Goal: Transaction & Acquisition: Purchase product/service

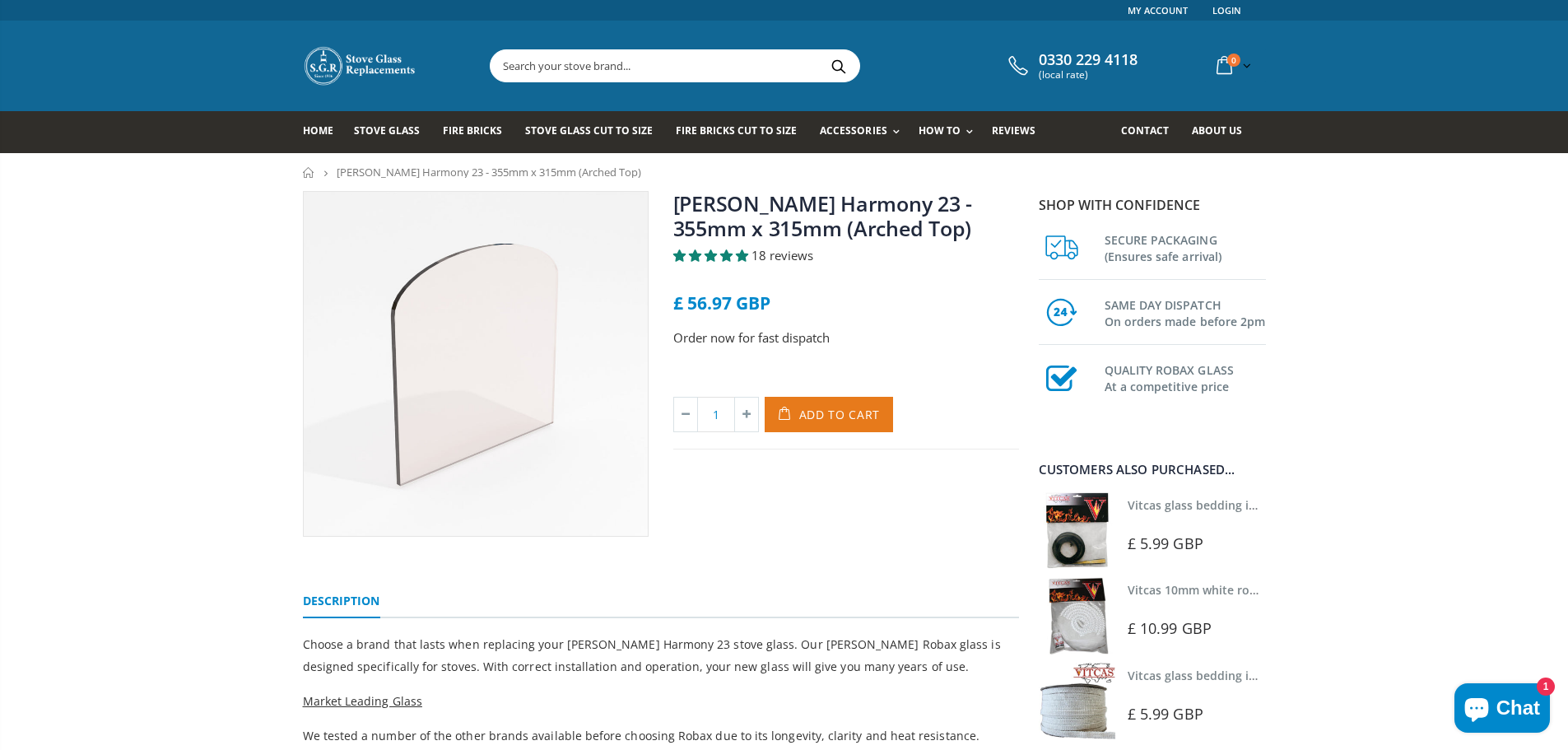
click at [807, 414] on span "Add to Cart" at bounding box center [840, 414] width 81 height 16
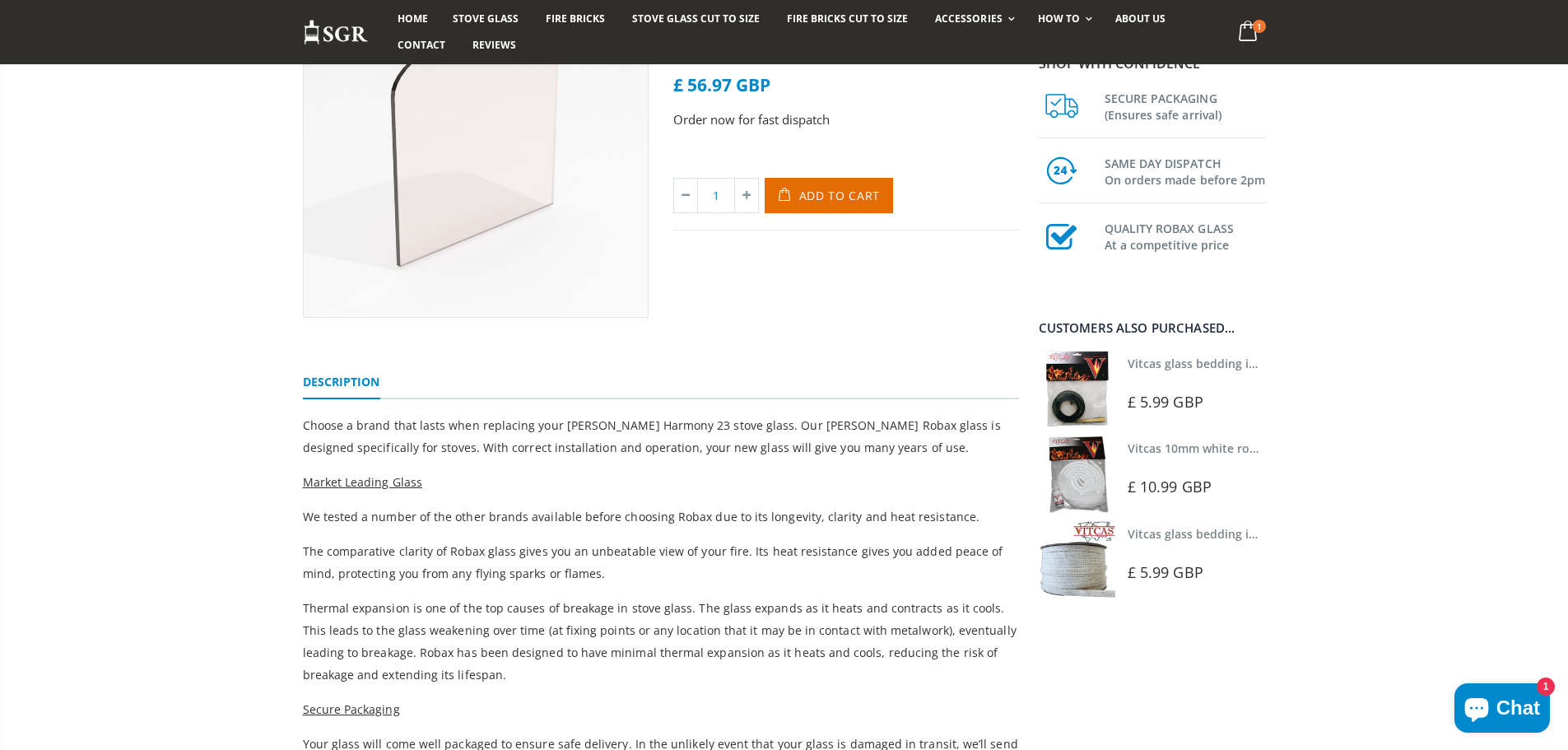
scroll to position [247, 0]
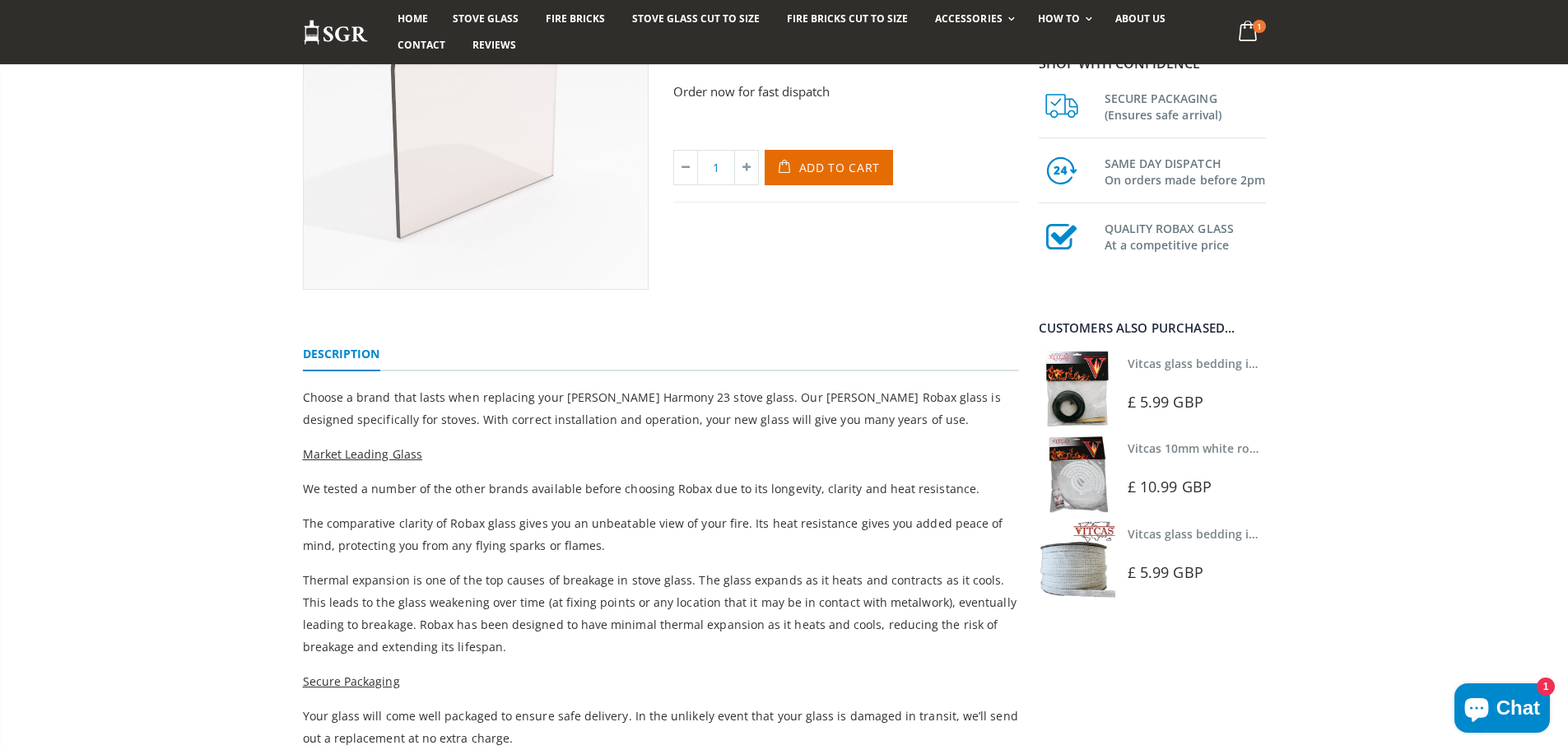
click at [1482, 707] on icon "Chat window" at bounding box center [1477, 710] width 24 height 24
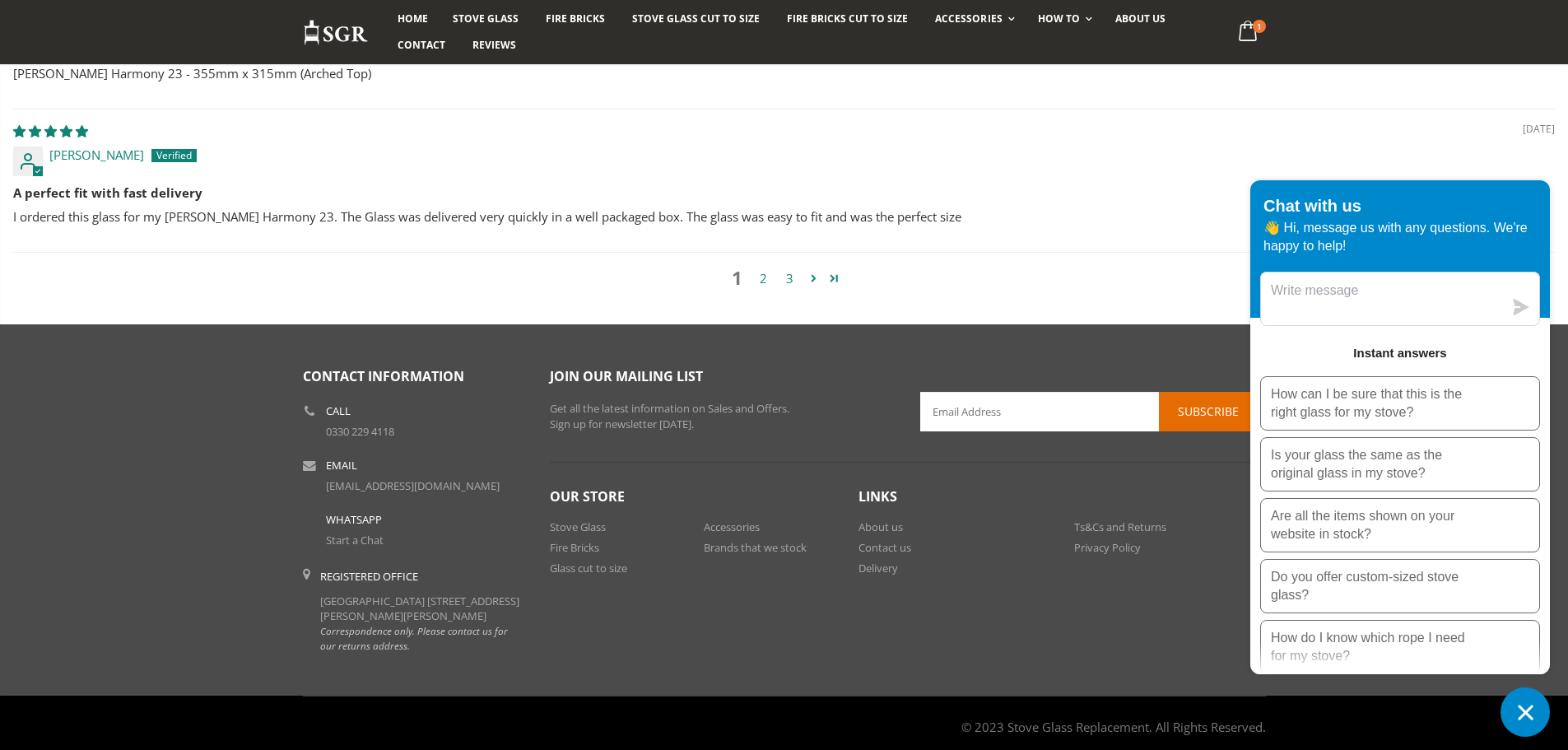
scroll to position [2140, 0]
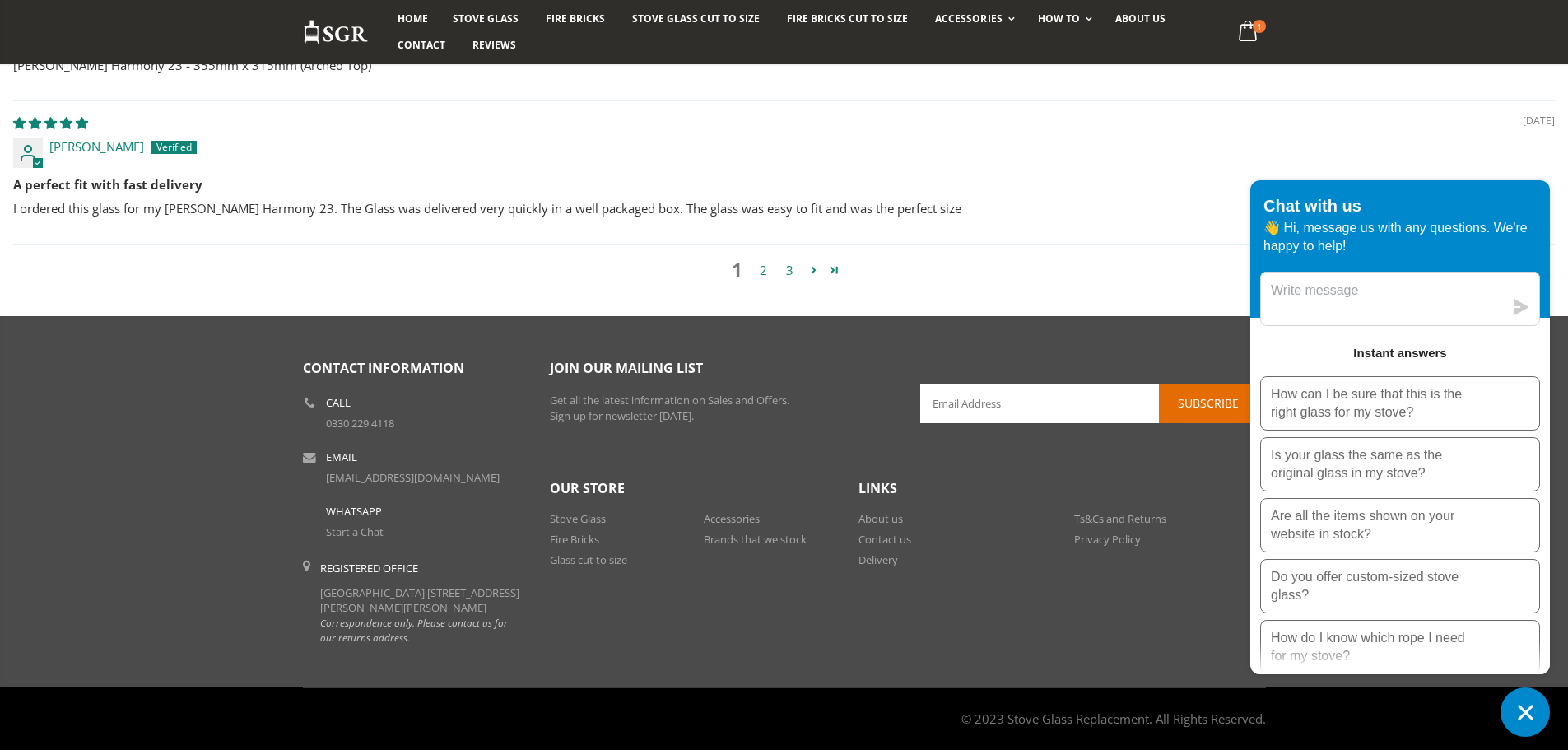
click at [1526, 715] on icon "Chat window" at bounding box center [1525, 712] width 25 height 25
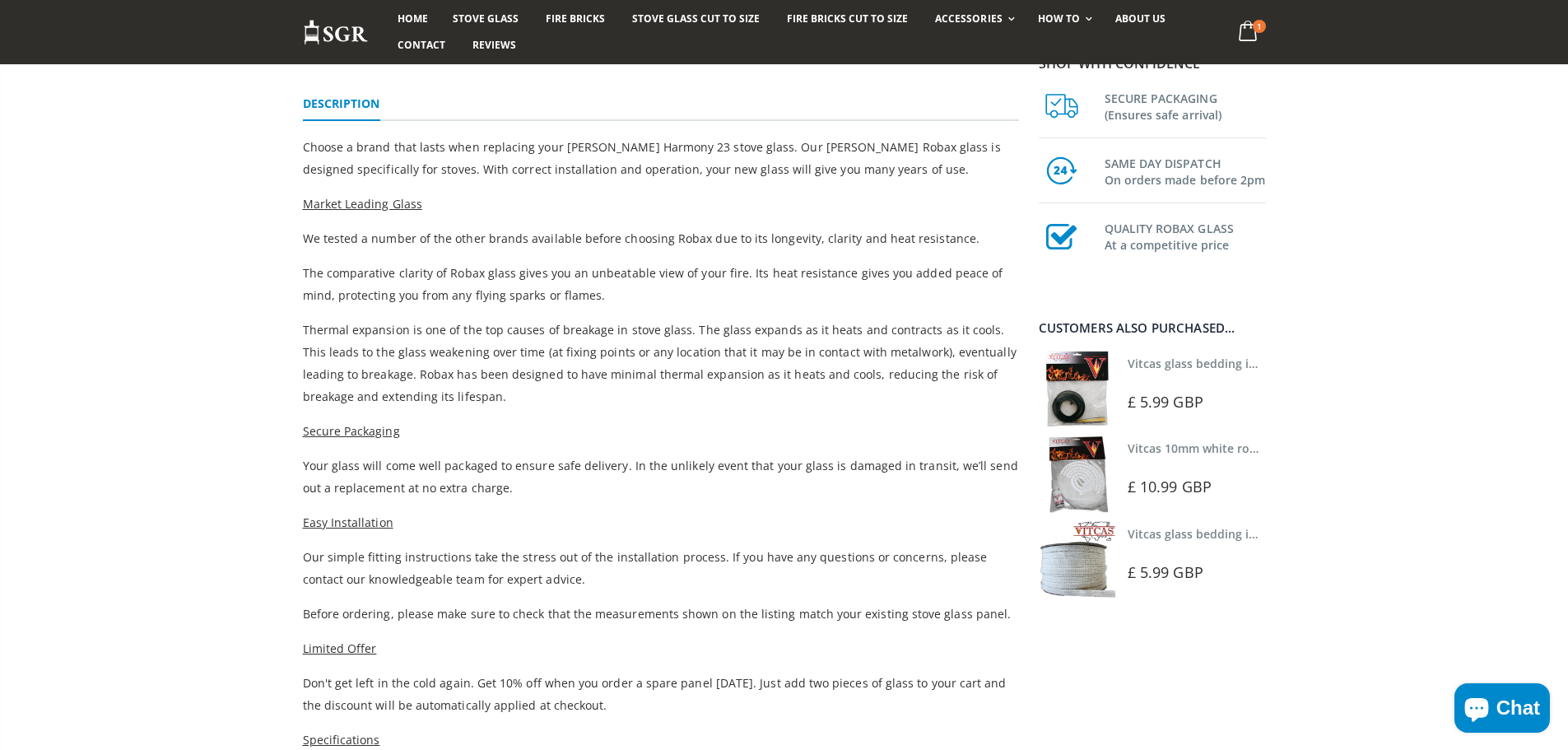
scroll to position [493, 0]
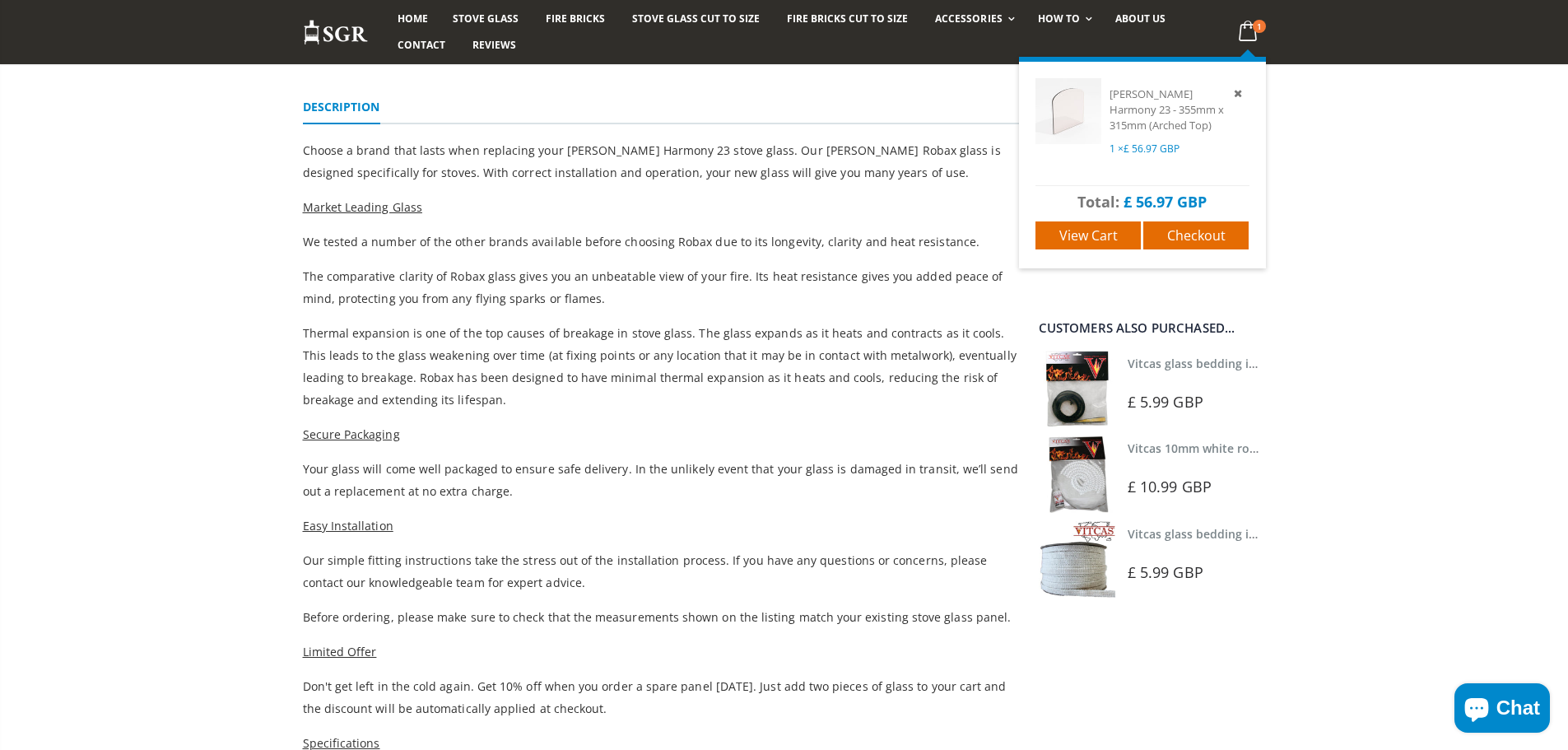
click at [1247, 29] on icon at bounding box center [1248, 32] width 32 height 30
click at [1252, 24] on icon at bounding box center [1248, 32] width 32 height 30
click at [1169, 232] on span "Checkout" at bounding box center [1197, 235] width 59 height 18
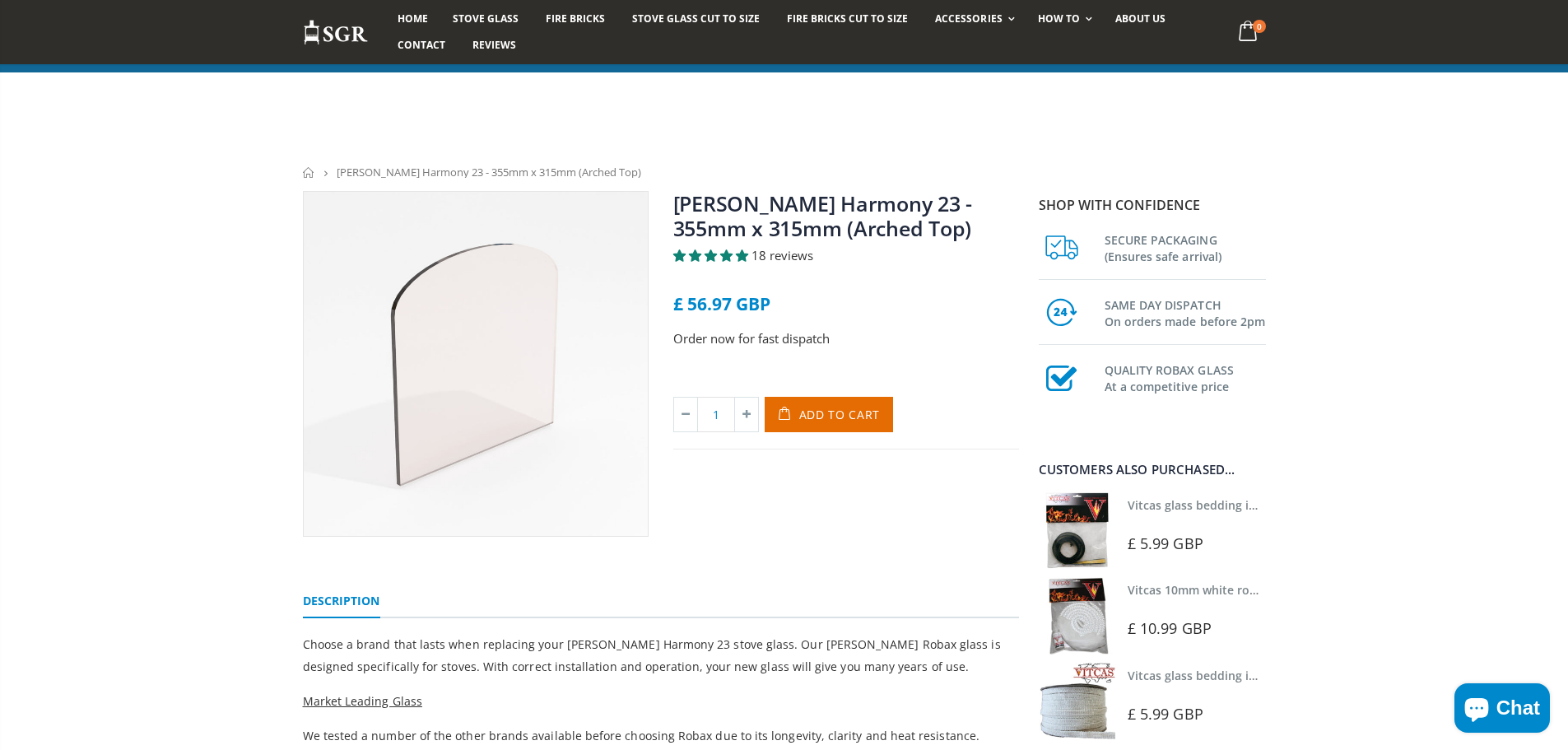
scroll to position [493, 0]
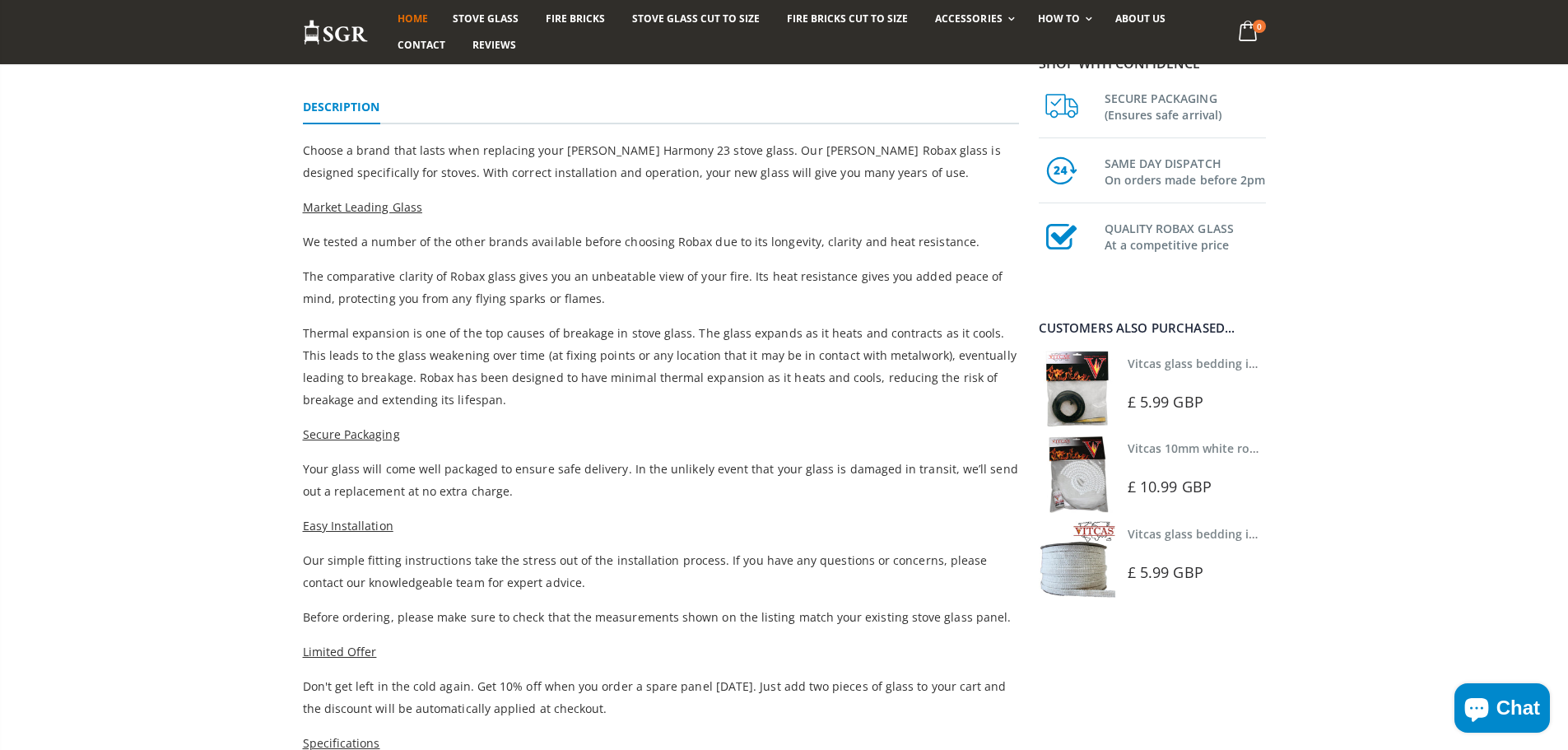
click at [415, 12] on span "Home" at bounding box center [413, 18] width 31 height 14
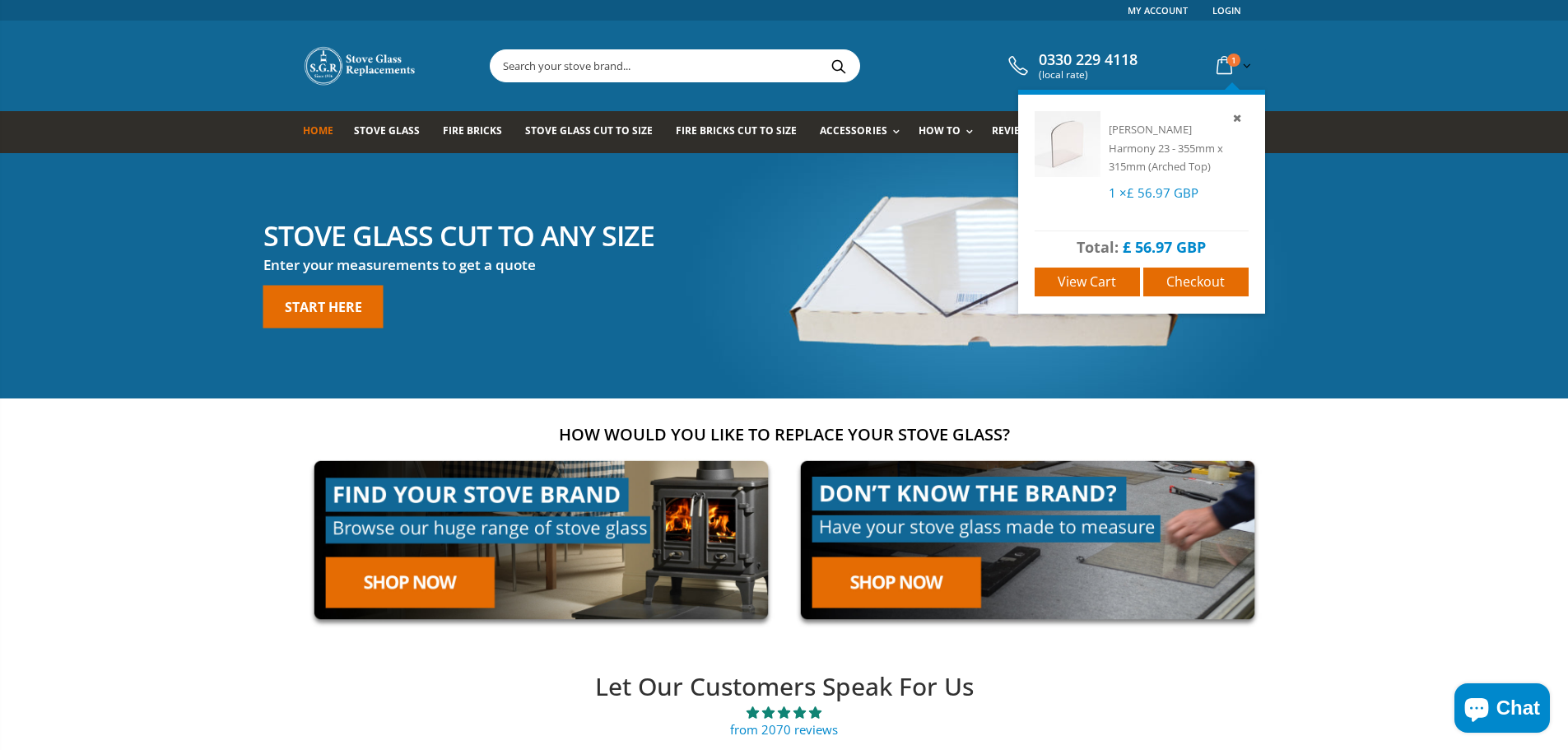
click at [1234, 64] on span "1" at bounding box center [1234, 60] width 13 height 13
click at [1108, 277] on span "View cart" at bounding box center [1087, 281] width 59 height 18
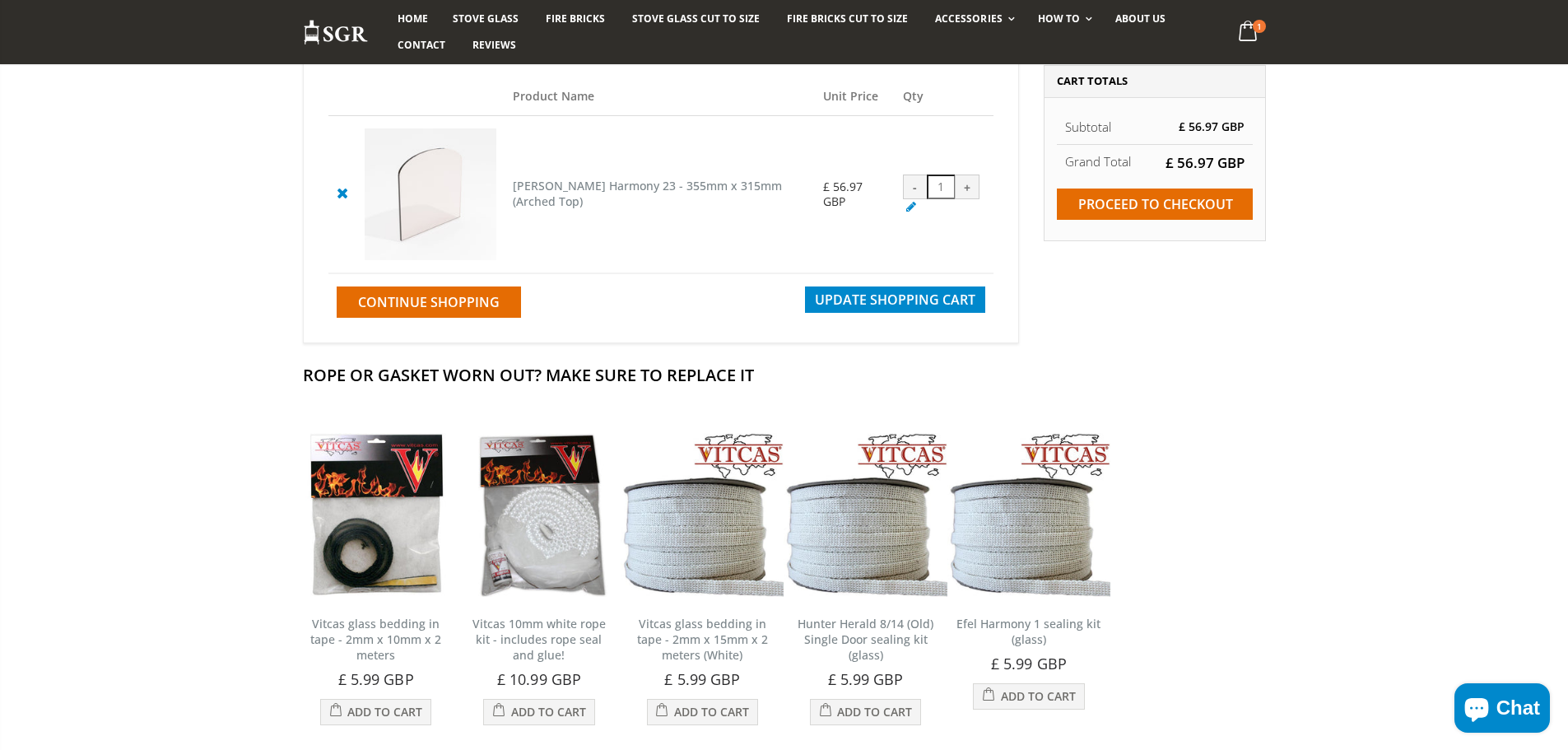
scroll to position [164, 0]
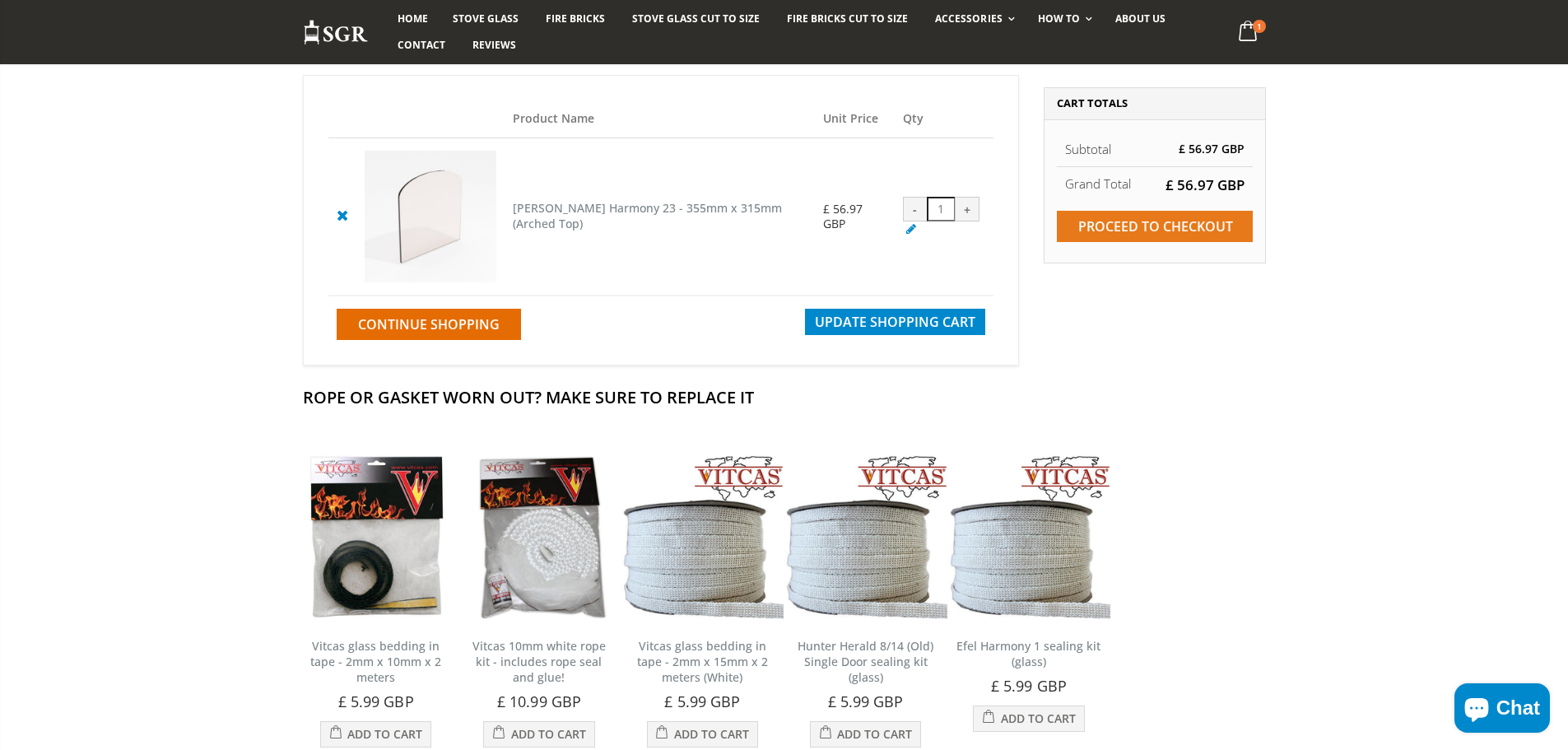
click at [1141, 227] on input "Proceed to checkout" at bounding box center [1155, 227] width 196 height 32
